Goal: Navigation & Orientation: Find specific page/section

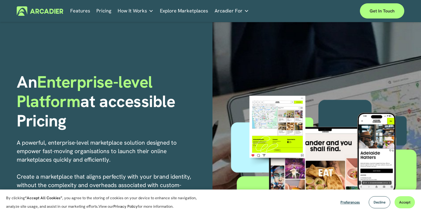
click at [0, 0] on link "Economic Development Designed to support your visitor economy agenda and invest…" at bounding box center [0, 0] width 0 height 0
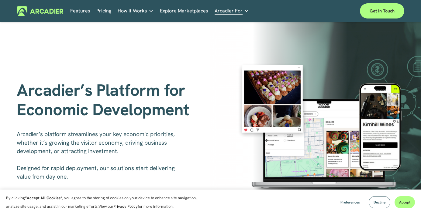
click at [181, 12] on link "Explore Marketplaces" at bounding box center [184, 10] width 48 height 9
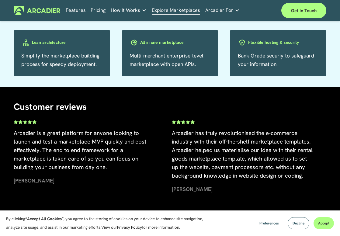
scroll to position [993, 0]
